Goal: Find specific page/section: Find specific page/section

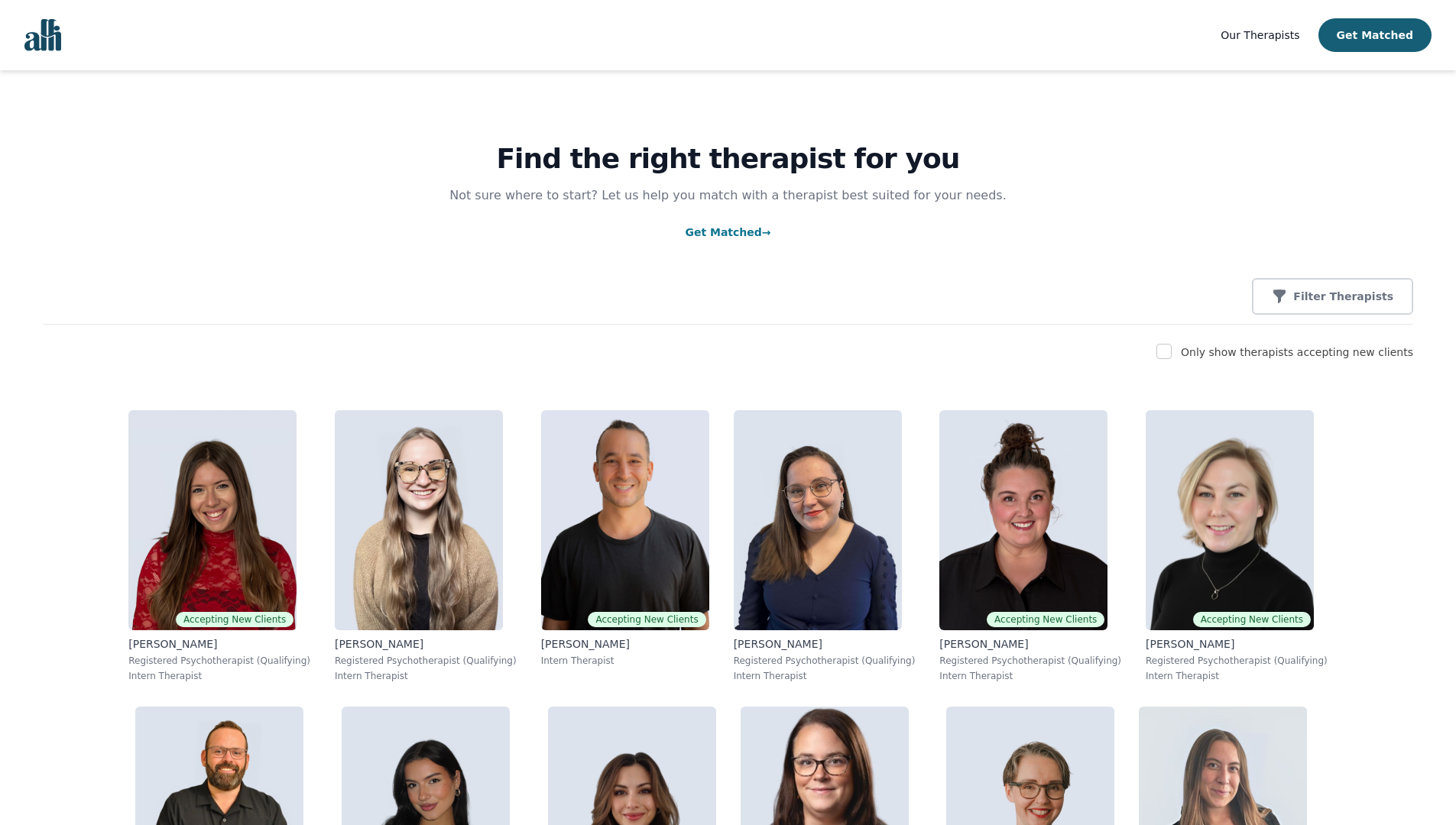
click at [1259, 34] on span "Our Therapists" at bounding box center [1259, 35] width 79 height 12
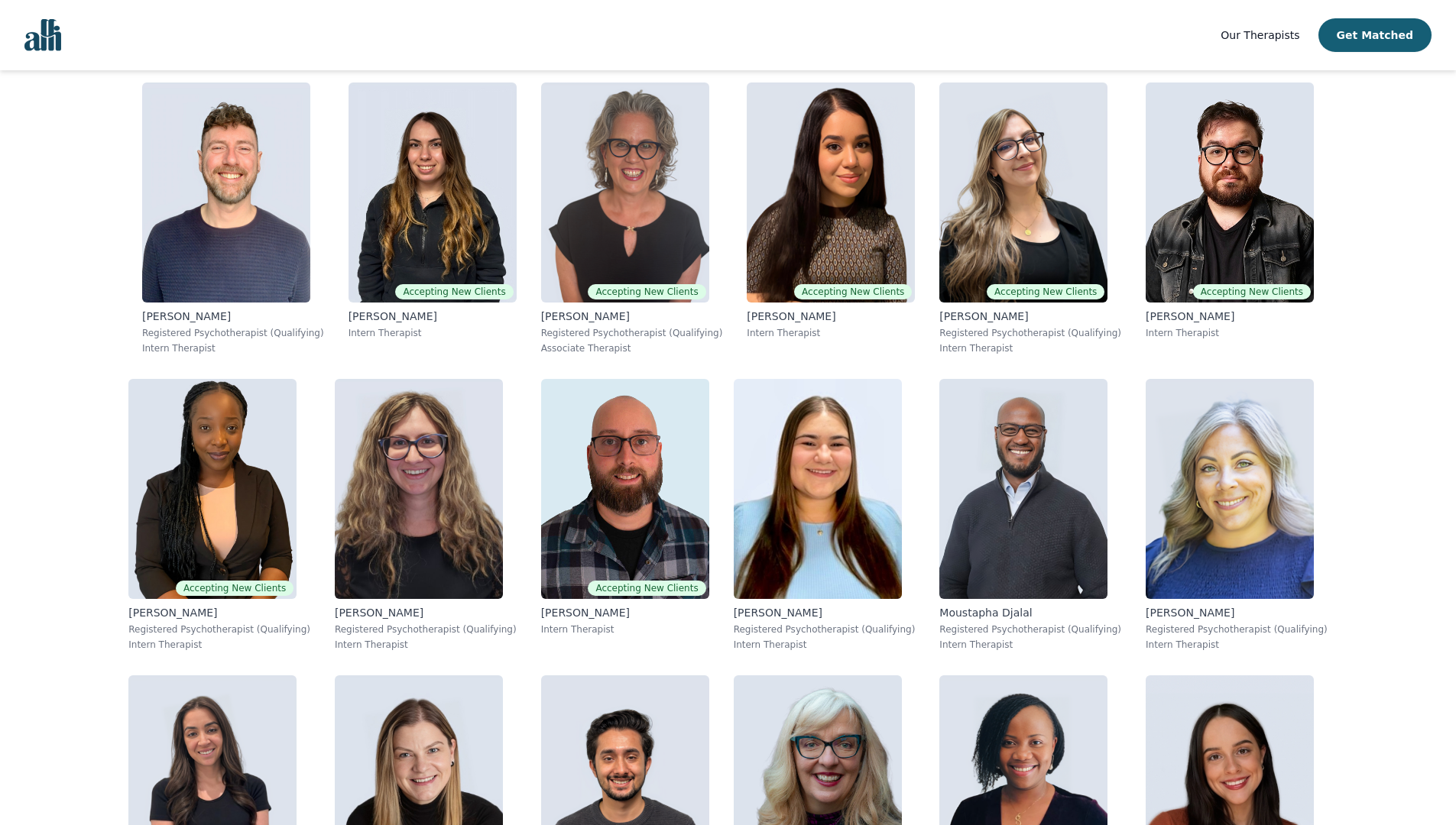
scroll to position [5624, 0]
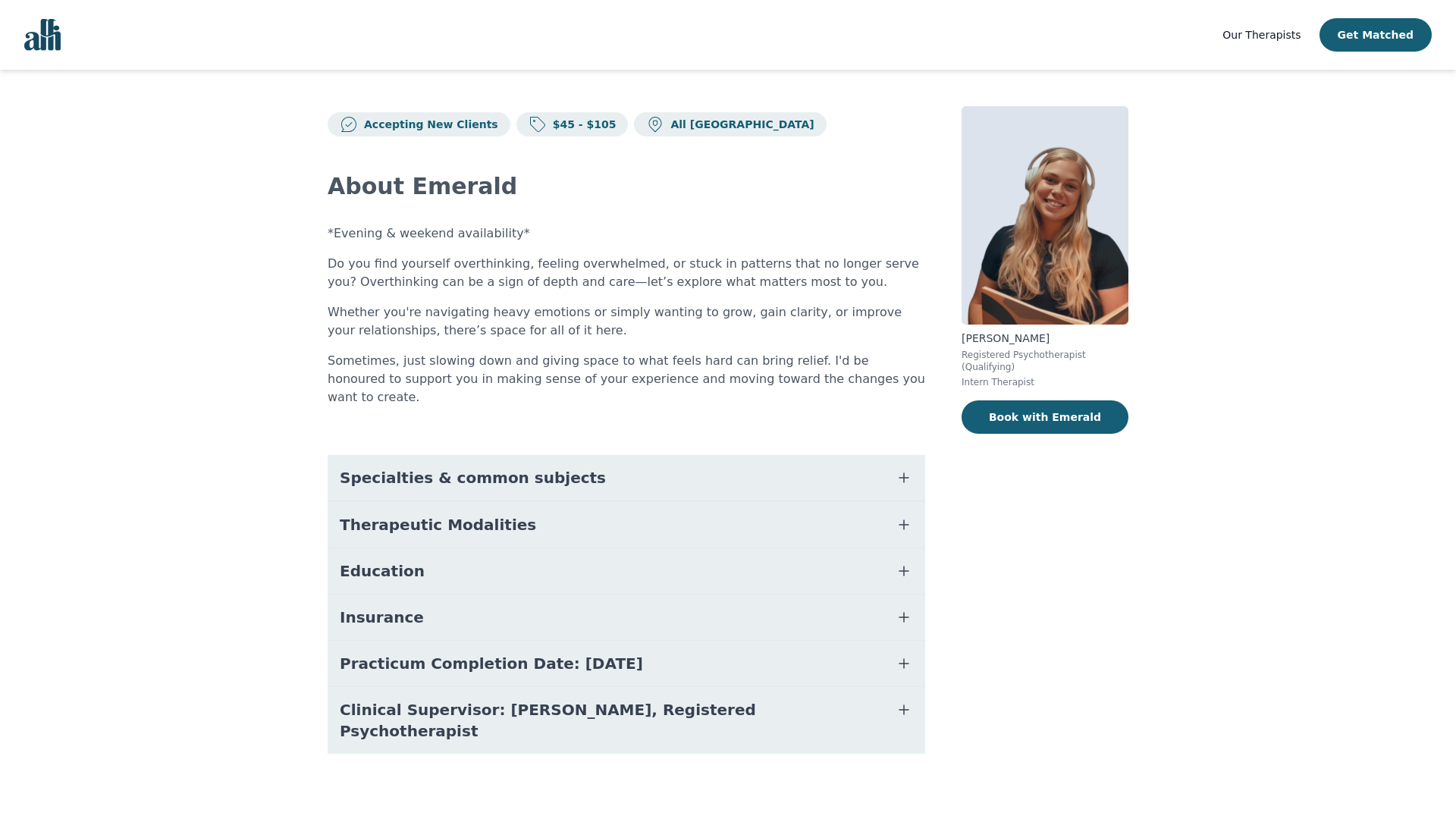
click at [995, 266] on img at bounding box center [1045, 215] width 167 height 219
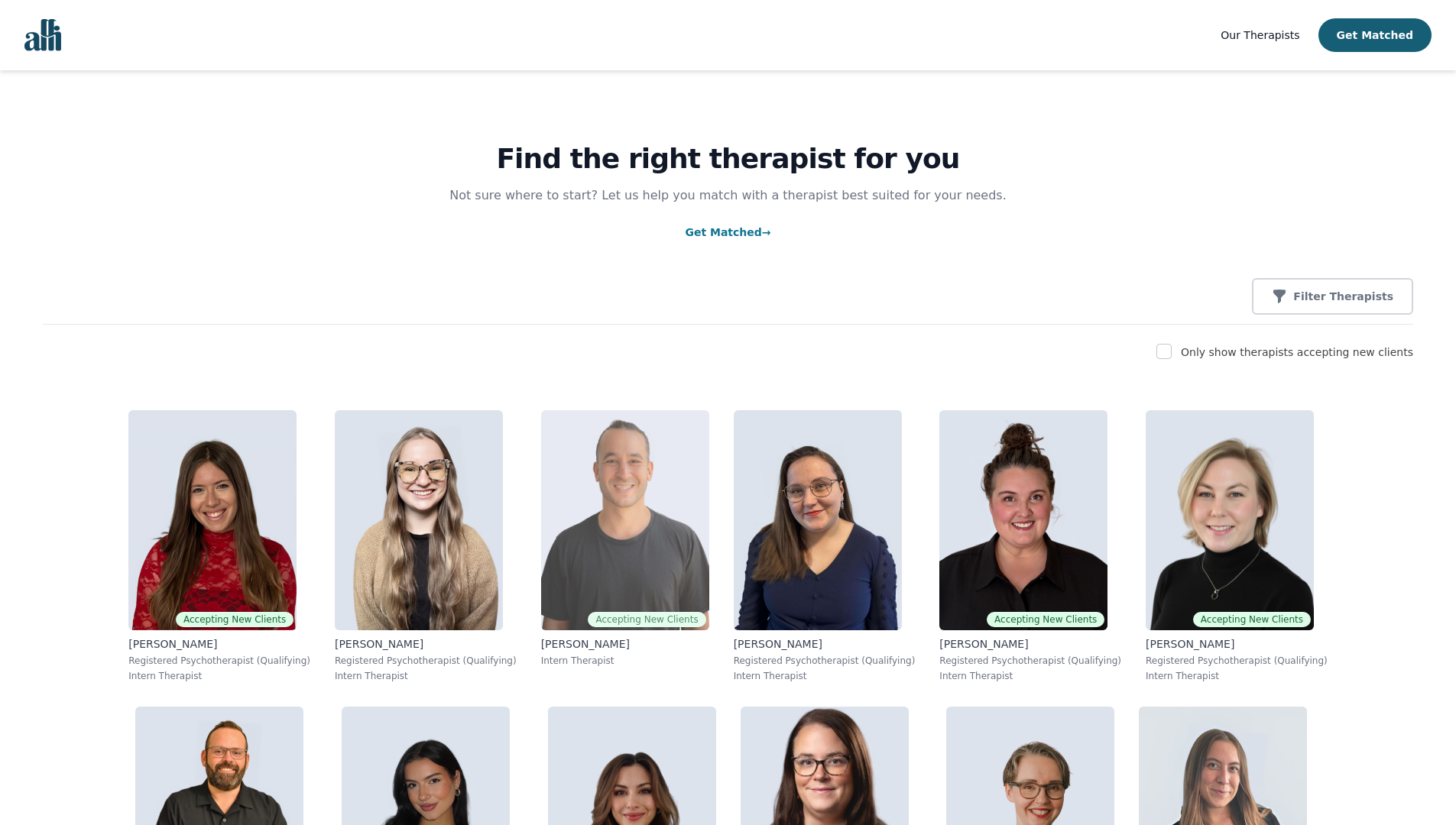
click at [541, 581] on img at bounding box center [625, 520] width 168 height 220
